Goal: Information Seeking & Learning: Check status

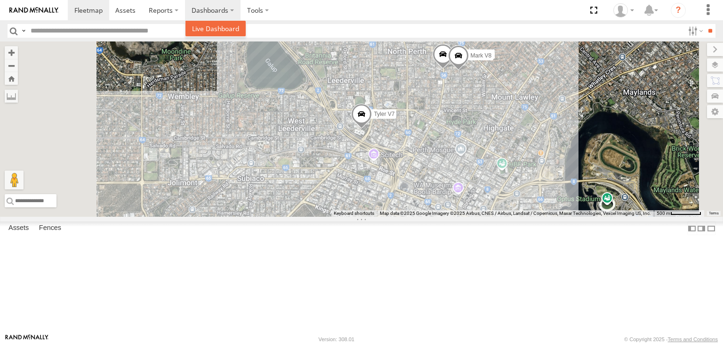
click at [223, 36] on link at bounding box center [216, 29] width 60 height 16
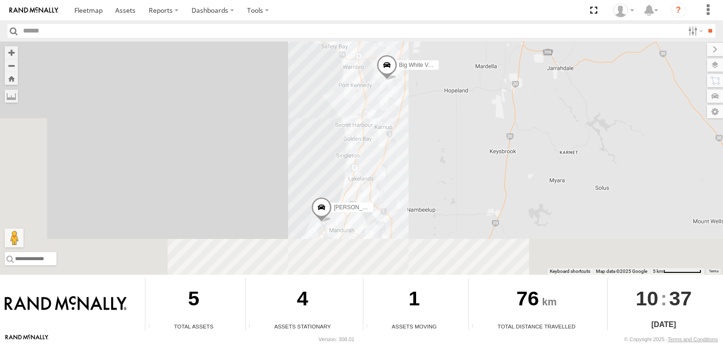
drag, startPoint x: 340, startPoint y: 173, endPoint x: 436, endPoint y: 26, distance: 175.5
click at [436, 26] on body "?" at bounding box center [361, 172] width 723 height 344
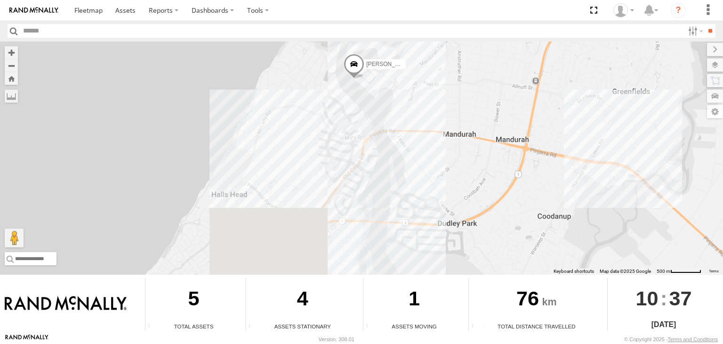
drag, startPoint x: 371, startPoint y: 227, endPoint x: 439, endPoint y: 28, distance: 210.4
click at [439, 28] on body "?" at bounding box center [361, 172] width 723 height 344
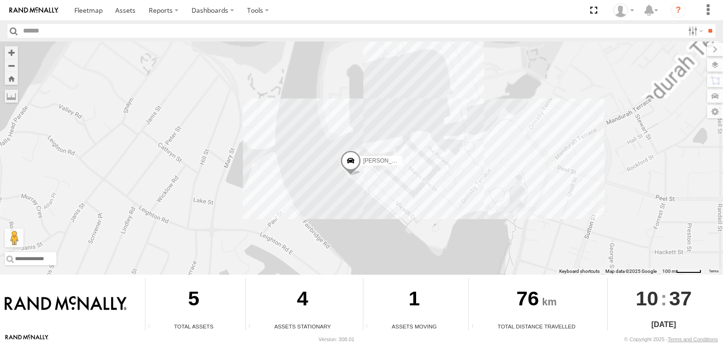
drag, startPoint x: 392, startPoint y: 209, endPoint x: 396, endPoint y: 240, distance: 31.3
click at [396, 240] on div "Big White Van (Jay) Chris V9" at bounding box center [361, 157] width 723 height 233
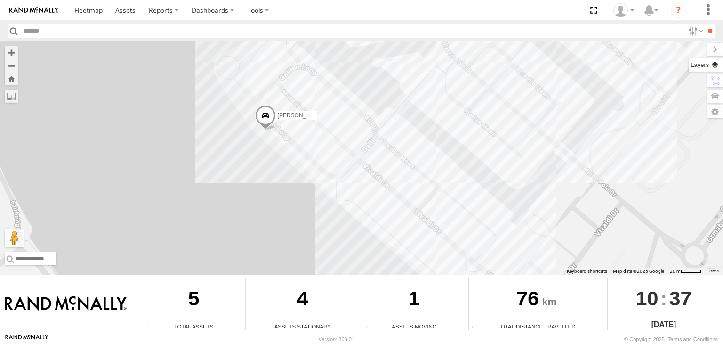
click at [719, 67] on label at bounding box center [706, 64] width 34 height 13
click at [0, 0] on div "Basemaps" at bounding box center [0, 0] width 0 height 0
click at [0, 0] on span "Basemaps" at bounding box center [0, 0] width 0 height 0
click at [0, 0] on span "Satellite + Roadmap" at bounding box center [0, 0] width 0 height 0
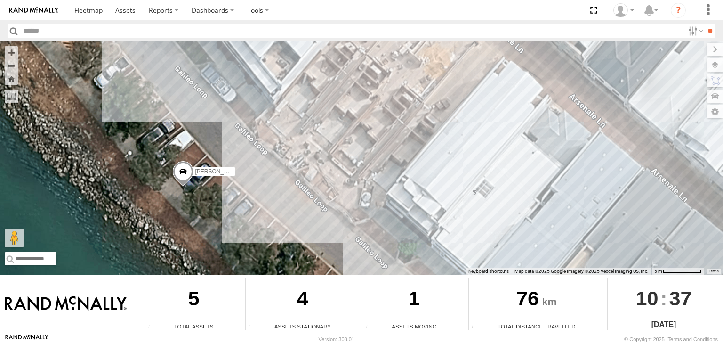
drag, startPoint x: 166, startPoint y: 131, endPoint x: 324, endPoint y: 188, distance: 168.3
click at [324, 188] on div "Big White Van (Jay) Chris V9" at bounding box center [361, 157] width 723 height 233
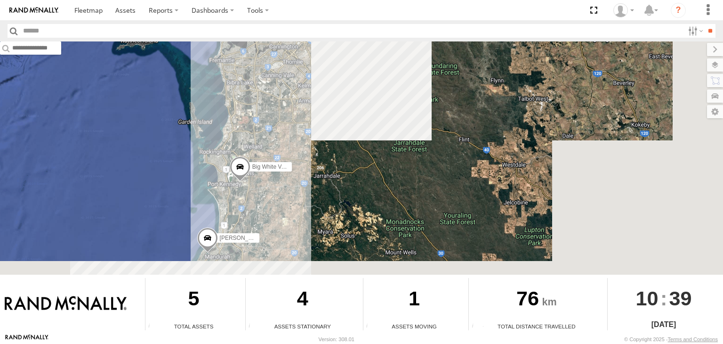
drag, startPoint x: 456, startPoint y: 156, endPoint x: 306, endPoint y: 33, distance: 193.8
click at [306, 33] on body "?" at bounding box center [361, 172] width 723 height 344
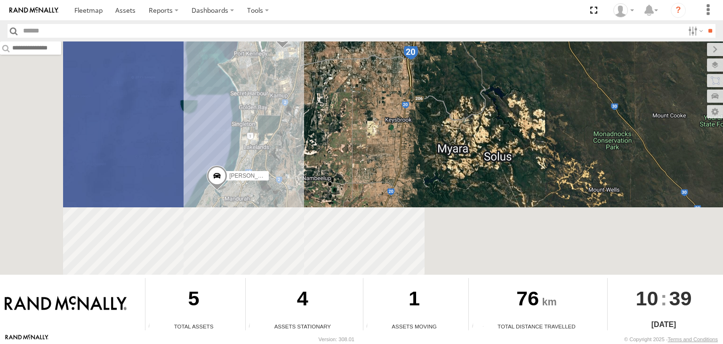
drag, startPoint x: 301, startPoint y: 167, endPoint x: 392, endPoint y: 14, distance: 178.1
click at [392, 14] on body "?" at bounding box center [361, 172] width 723 height 344
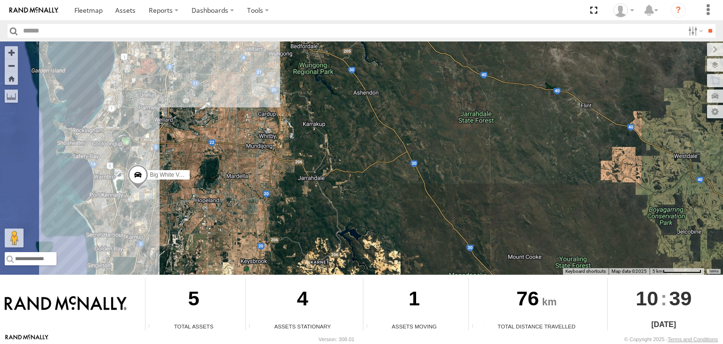
drag, startPoint x: 329, startPoint y: 178, endPoint x: 184, endPoint y: 320, distance: 203.1
click at [184, 320] on div "To navigate the map with touch gestures double-tap and hold your finger on the …" at bounding box center [361, 187] width 723 height 292
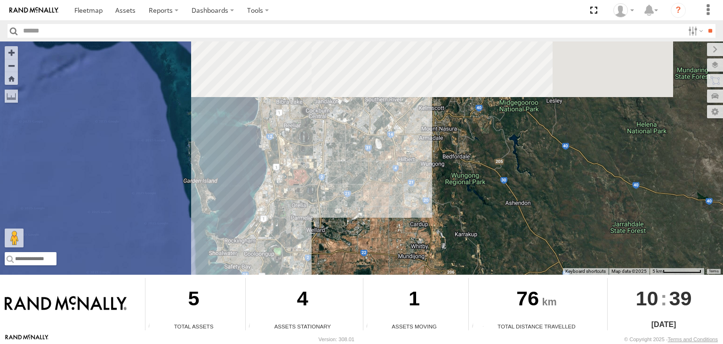
drag, startPoint x: 222, startPoint y: 164, endPoint x: 374, endPoint y: 274, distance: 187.8
click at [374, 274] on div "To navigate the map with touch gestures double-tap and hold your finger on the …" at bounding box center [361, 187] width 723 height 292
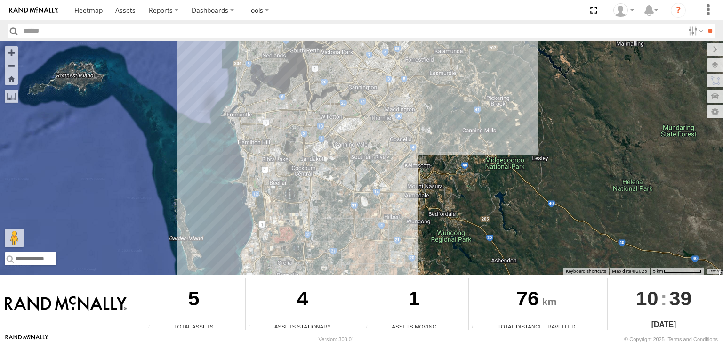
drag, startPoint x: 374, startPoint y: 192, endPoint x: 360, endPoint y: 247, distance: 57.0
click at [360, 253] on div "Big White Van (Jay) Chris V9" at bounding box center [361, 157] width 723 height 233
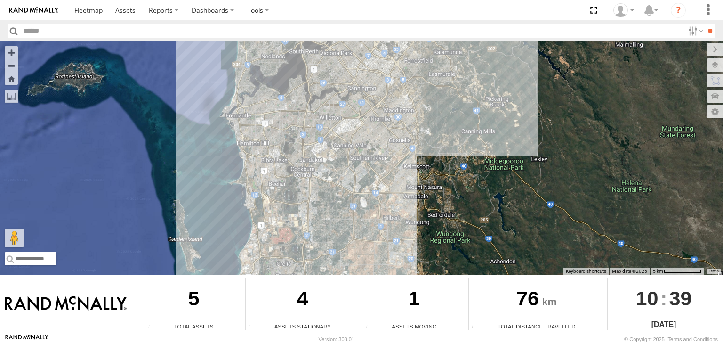
drag, startPoint x: 387, startPoint y: 168, endPoint x: 337, endPoint y: 234, distance: 82.0
click at [332, 241] on div "Big White Van (Jay) Chris V9" at bounding box center [361, 157] width 723 height 233
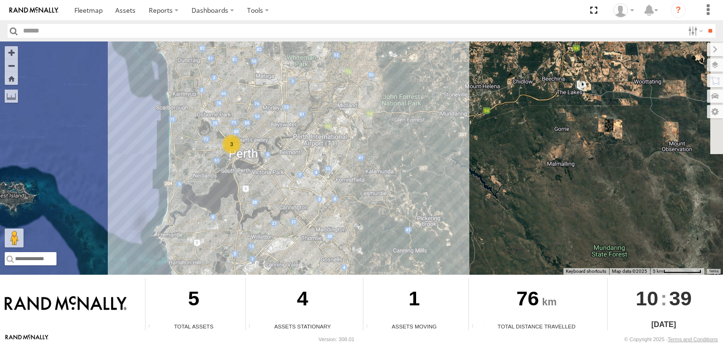
drag, startPoint x: 358, startPoint y: 208, endPoint x: 360, endPoint y: 187, distance: 20.3
click at [354, 218] on div "Big White Van (Jay) Chris V9 3" at bounding box center [361, 157] width 723 height 233
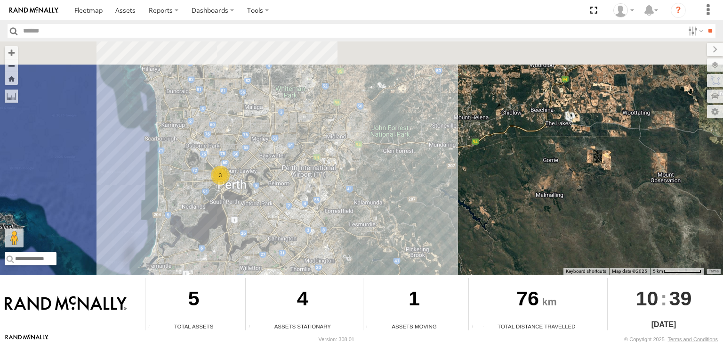
drag, startPoint x: 331, startPoint y: 232, endPoint x: 345, endPoint y: 172, distance: 61.8
click at [331, 228] on div "Big White Van (Jay) Chris V9 3" at bounding box center [361, 157] width 723 height 233
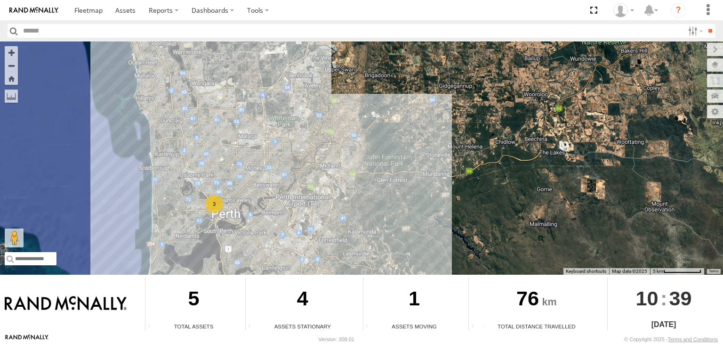
drag, startPoint x: 344, startPoint y: 185, endPoint x: 340, endPoint y: 202, distance: 17.8
click at [340, 202] on div "Big White Van (Jay) Chris V9 3" at bounding box center [361, 157] width 723 height 233
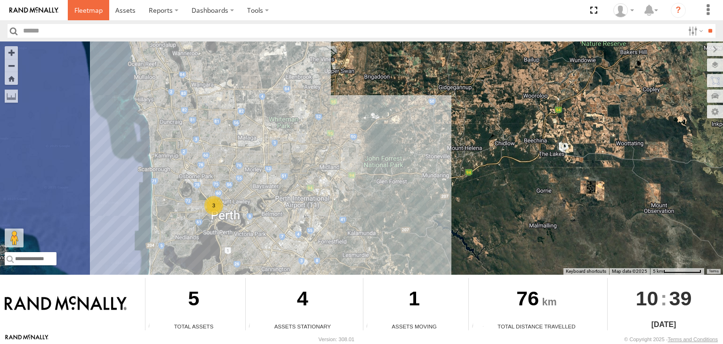
click at [104, 8] on link at bounding box center [88, 10] width 41 height 20
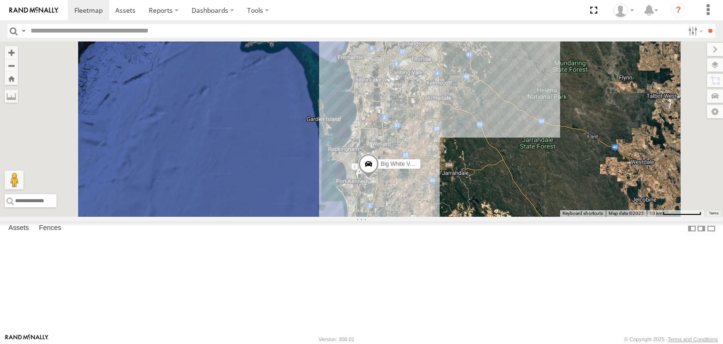
click at [0, 0] on div "Mark V8" at bounding box center [0, 0] width 0 height 0
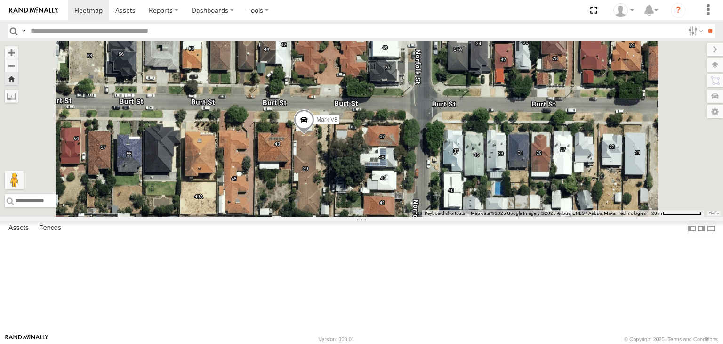
drag, startPoint x: 471, startPoint y: 150, endPoint x: 466, endPoint y: 211, distance: 61.4
click at [466, 211] on div "Mark V8" at bounding box center [361, 128] width 723 height 175
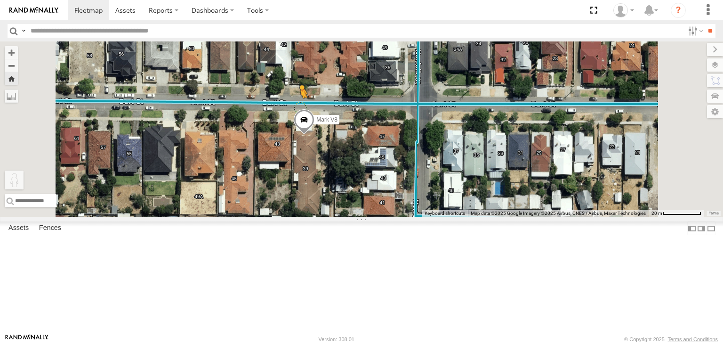
drag, startPoint x: 251, startPoint y: 298, endPoint x: 419, endPoint y: 164, distance: 215.1
click at [419, 164] on div "Mark V8 To activate drag with keyboard, press Alt + Enter. Once in keyboard dra…" at bounding box center [361, 128] width 723 height 175
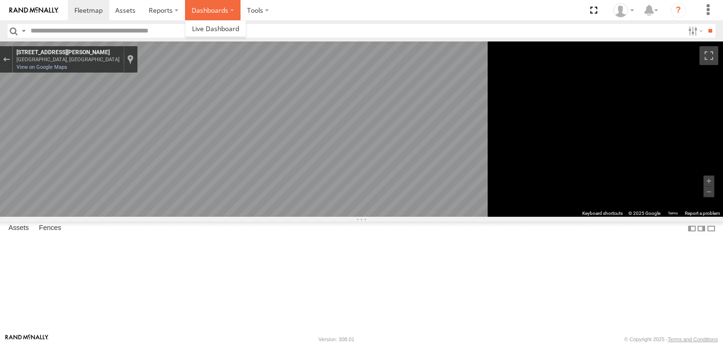
click at [196, 16] on label "Dashboards" at bounding box center [213, 10] width 56 height 20
click at [196, 37] on input "text" at bounding box center [355, 31] width 657 height 14
click at [203, 16] on label "Dashboards" at bounding box center [213, 10] width 56 height 20
click at [205, 25] on span at bounding box center [215, 28] width 47 height 9
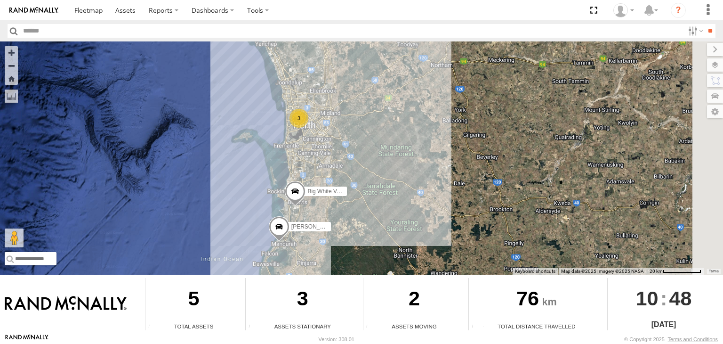
drag, startPoint x: 483, startPoint y: 144, endPoint x: 407, endPoint y: 168, distance: 80.0
click at [407, 168] on div "3 Big White Van (Jay) Chris V9" at bounding box center [361, 157] width 723 height 233
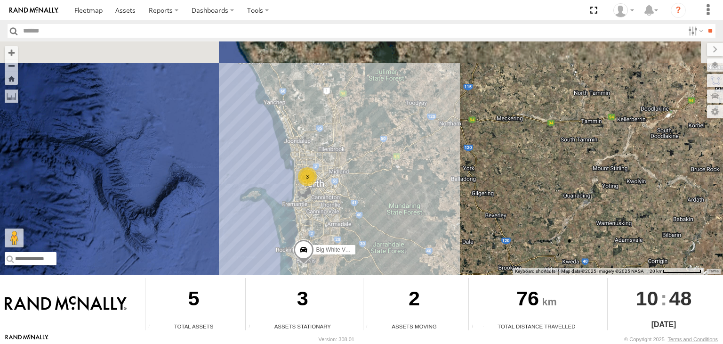
drag, startPoint x: 404, startPoint y: 162, endPoint x: 421, endPoint y: 217, distance: 57.5
click at [421, 217] on div "3 Big White Van (Jay) Chris V9" at bounding box center [361, 157] width 723 height 233
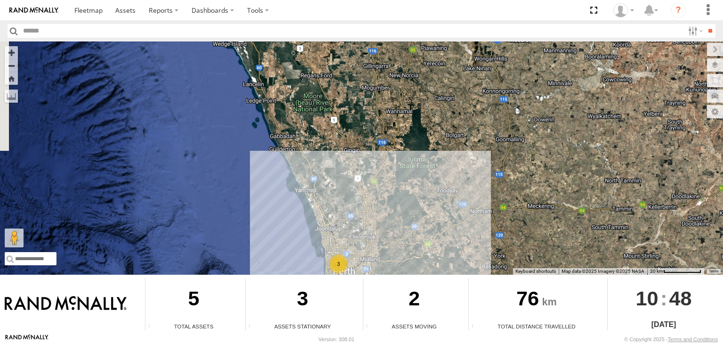
click at [395, 172] on div "3 Big White Van (Jay) Chris V9" at bounding box center [361, 157] width 723 height 233
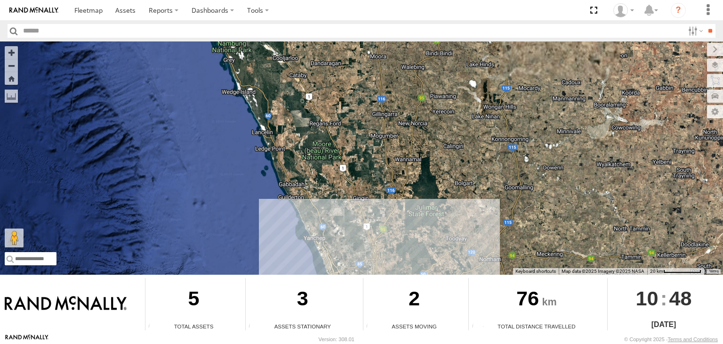
drag, startPoint x: 382, startPoint y: 148, endPoint x: 383, endPoint y: 170, distance: 22.2
click at [383, 170] on div "3 Big White Van (Jay) Chris V9" at bounding box center [361, 157] width 723 height 233
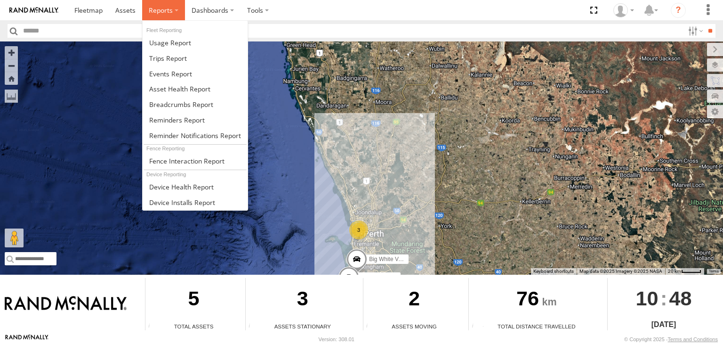
click at [167, 12] on span at bounding box center [161, 10] width 24 height 9
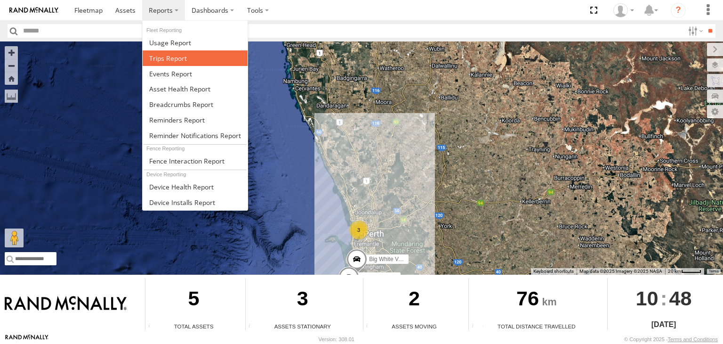
click at [173, 61] on span at bounding box center [168, 58] width 38 height 9
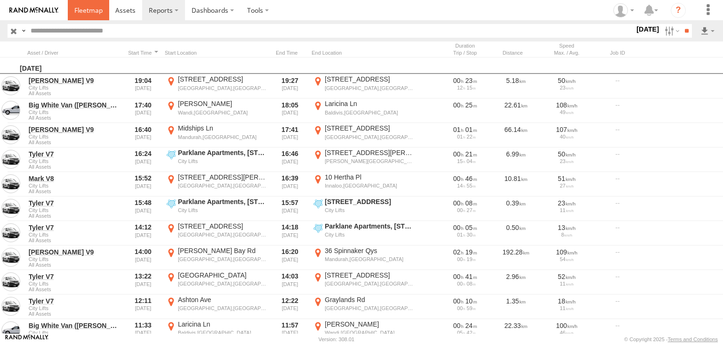
click at [101, 3] on link at bounding box center [88, 10] width 41 height 20
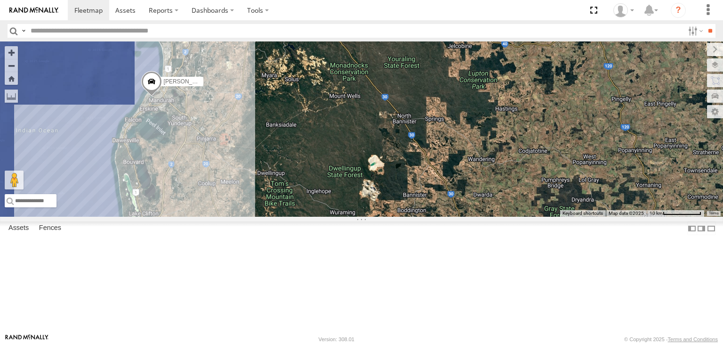
drag, startPoint x: 572, startPoint y: 193, endPoint x: 393, endPoint y: 40, distance: 235.5
click at [392, 31] on body at bounding box center [361, 172] width 723 height 344
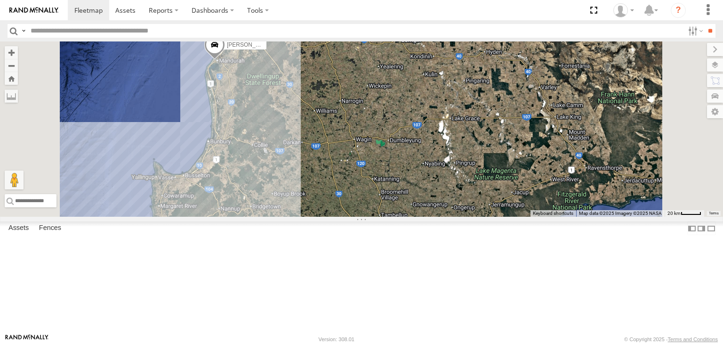
click at [0, 0] on div "All Assets" at bounding box center [0, 0] width 0 height 0
